Goal: Check status: Check status

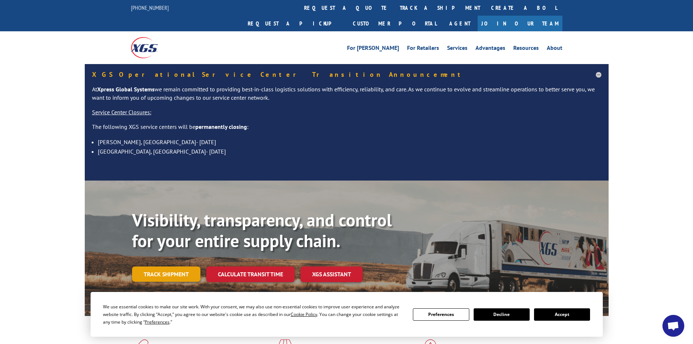
click at [170, 266] on link "Track shipment" at bounding box center [166, 273] width 68 height 15
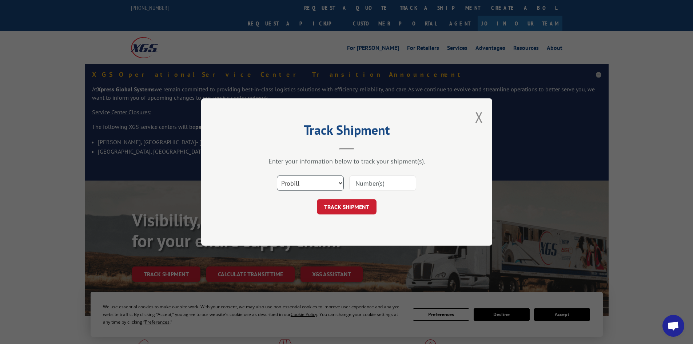
click at [293, 183] on select "Select category... Probill BOL PO" at bounding box center [310, 182] width 67 height 15
select select "bol"
click at [277, 175] on select "Select category... Probill BOL PO" at bounding box center [310, 182] width 67 height 15
click at [384, 182] on input at bounding box center [382, 182] width 67 height 15
type input "5158072"
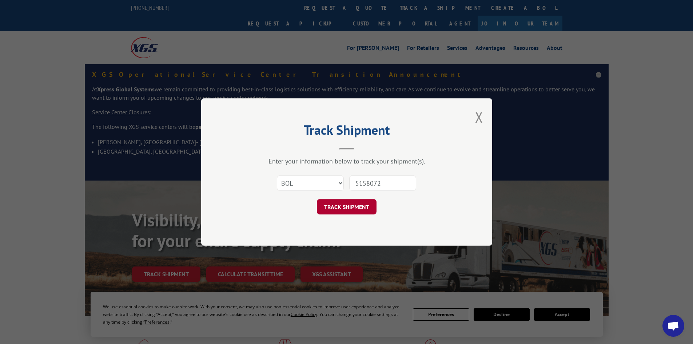
click at [348, 203] on button "TRACK SHIPMENT" at bounding box center [347, 206] width 60 height 15
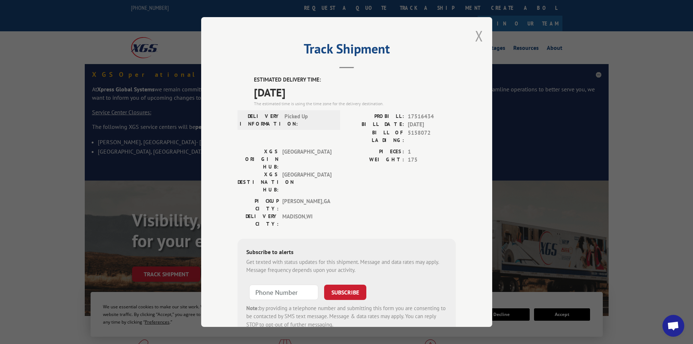
click at [476, 34] on button "Close modal" at bounding box center [479, 35] width 8 height 19
